Goal: Navigation & Orientation: Find specific page/section

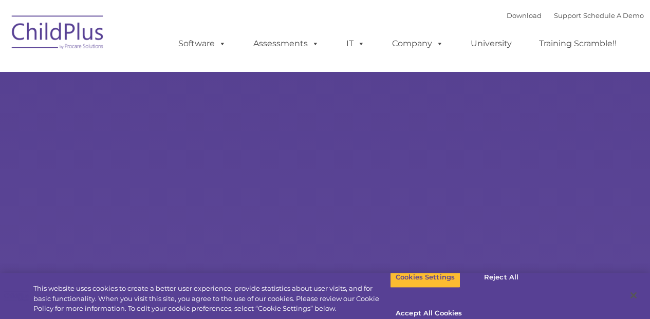
type input ""
select select "MEDIUM"
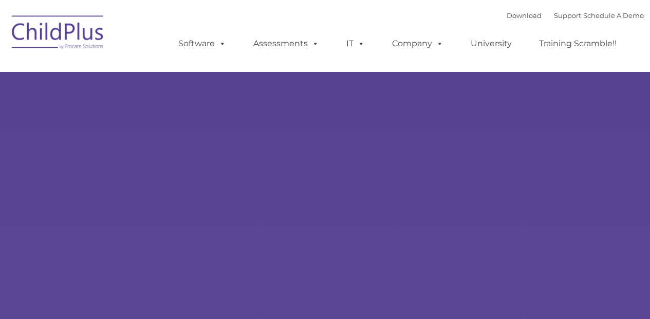
type input ""
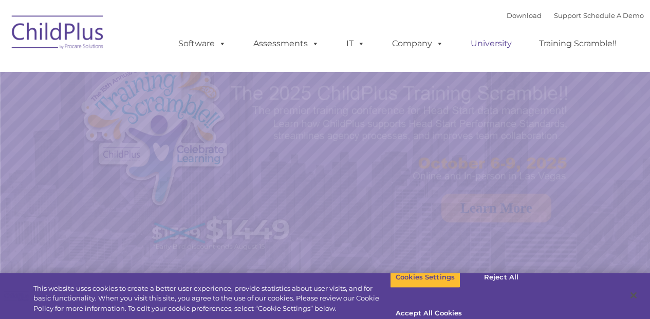
select select "MEDIUM"
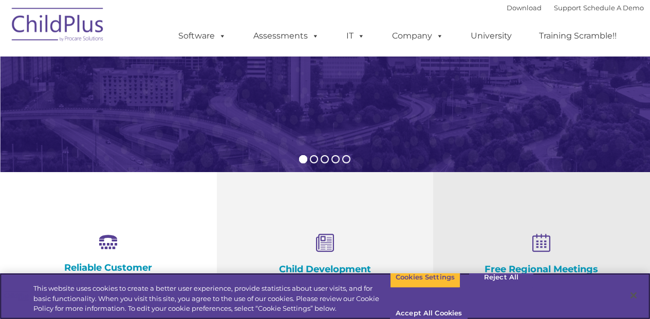
scroll to position [231, 0]
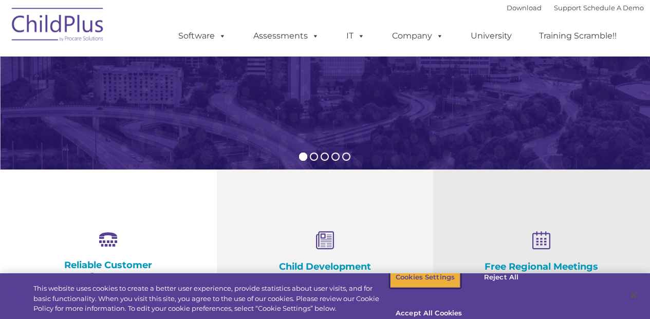
click at [410, 287] on button "Cookies Settings" at bounding box center [425, 278] width 70 height 22
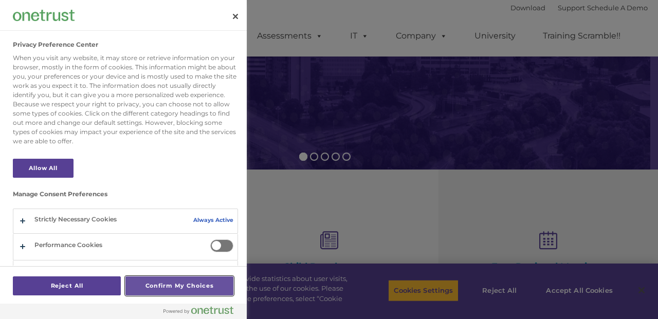
click at [163, 289] on button "Confirm My Choices" at bounding box center [179, 286] width 108 height 19
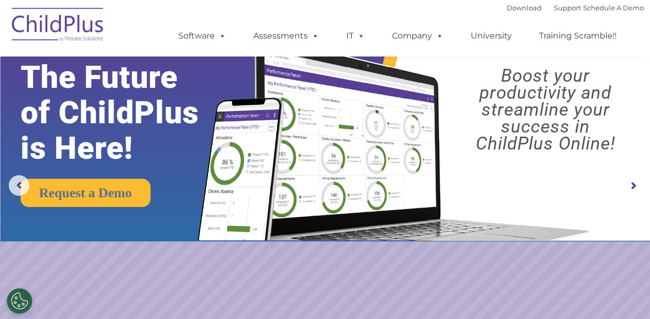
scroll to position [0, 0]
